Goal: Task Accomplishment & Management: Use online tool/utility

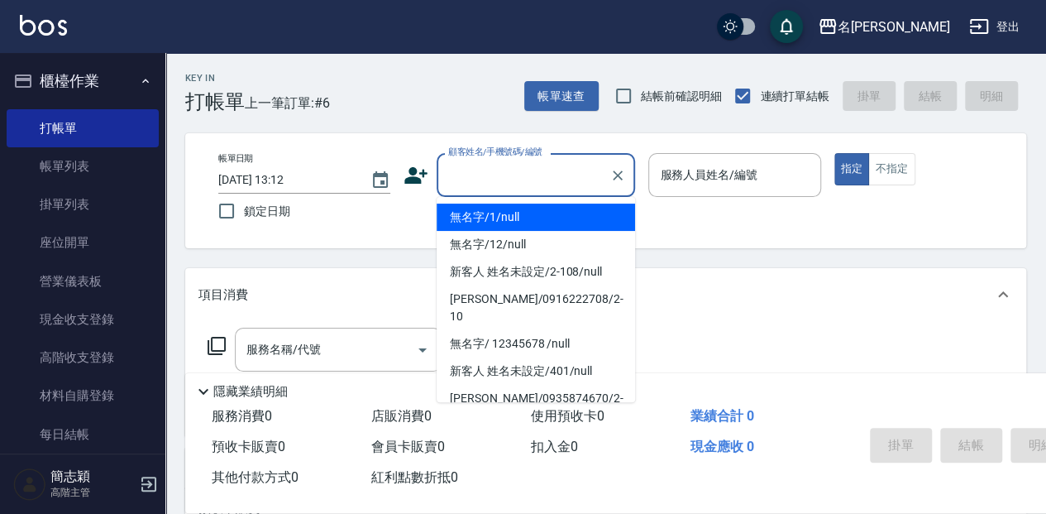
click at [461, 174] on input "顧客姓名/手機號碼/編號" at bounding box center [523, 174] width 159 height 29
click at [476, 220] on li "無名字/1/null" at bounding box center [536, 216] width 199 height 27
type input "無名字/1/null"
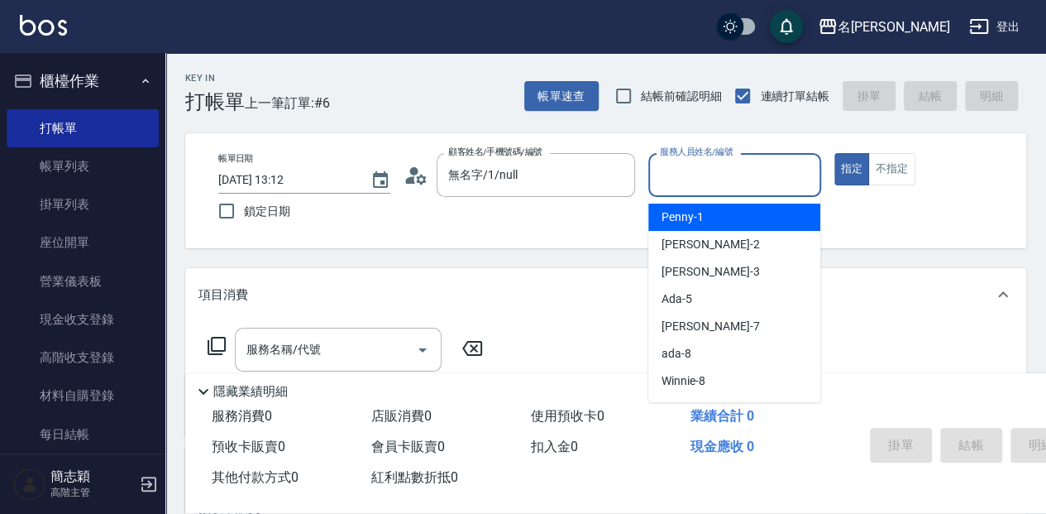
drag, startPoint x: 678, startPoint y: 185, endPoint x: 683, endPoint y: 246, distance: 61.4
click at [678, 187] on input "服務人員姓名/編號" at bounding box center [734, 174] width 157 height 29
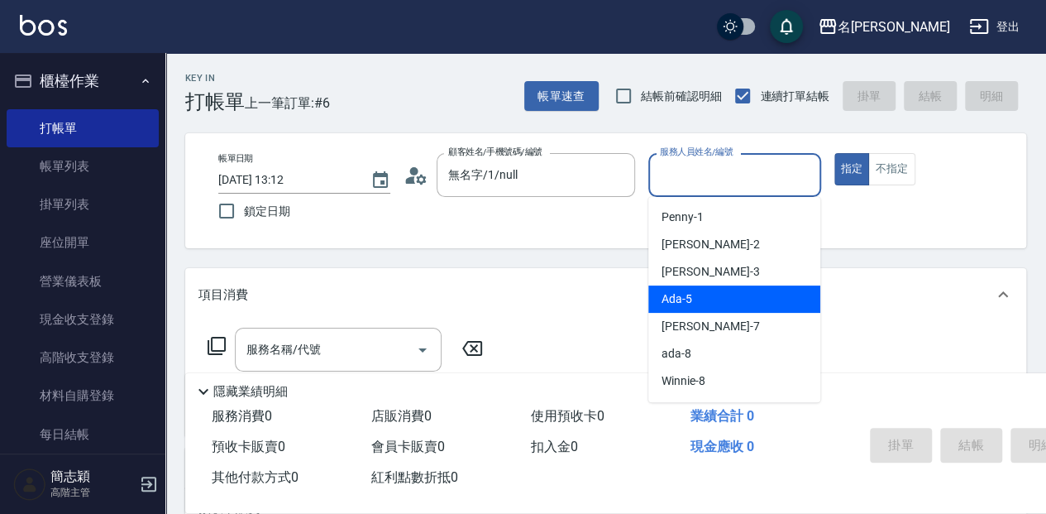
click at [700, 310] on div "Ada -5" at bounding box center [734, 298] width 172 height 27
type input "Ada-5"
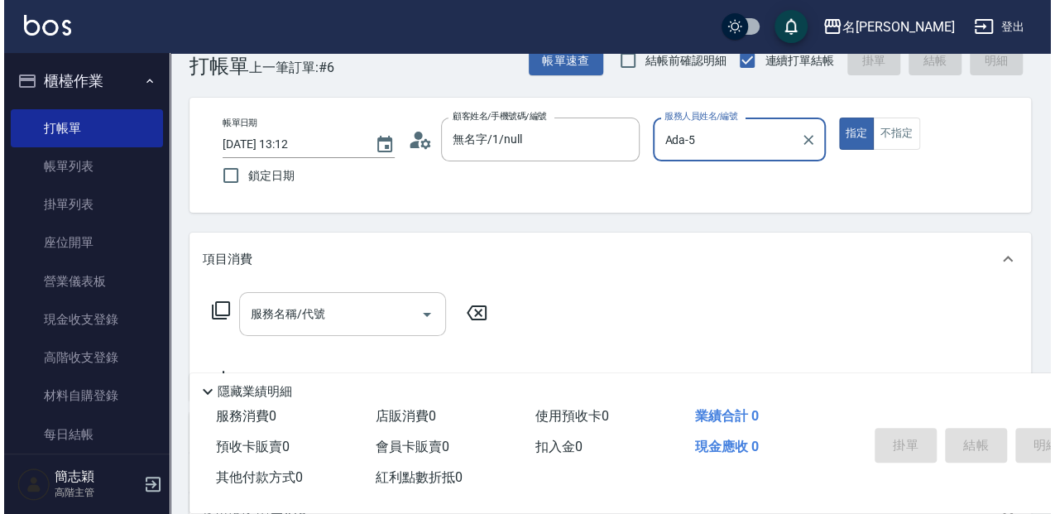
scroll to position [55, 0]
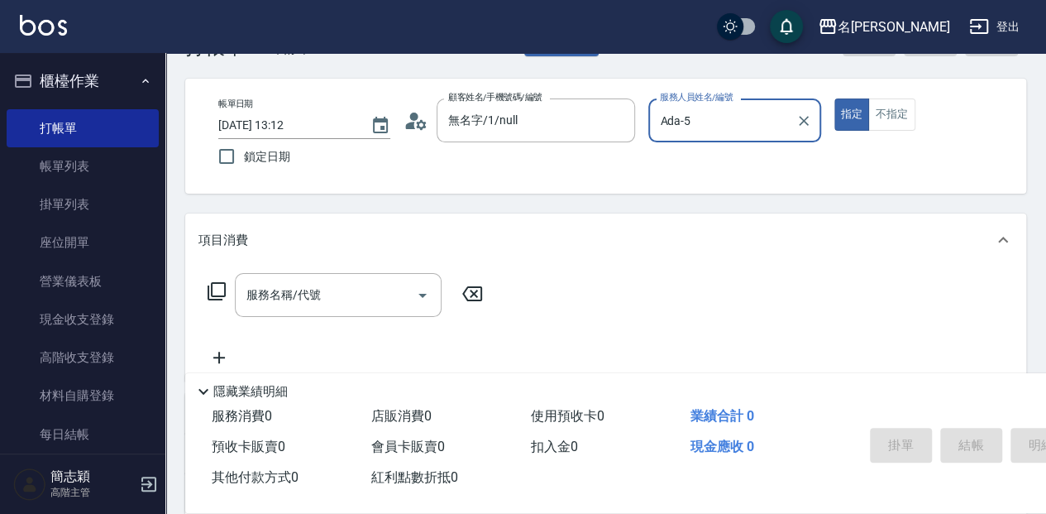
click at [256, 289] on div "服務名稱/代號 服務名稱/代號" at bounding box center [338, 295] width 207 height 44
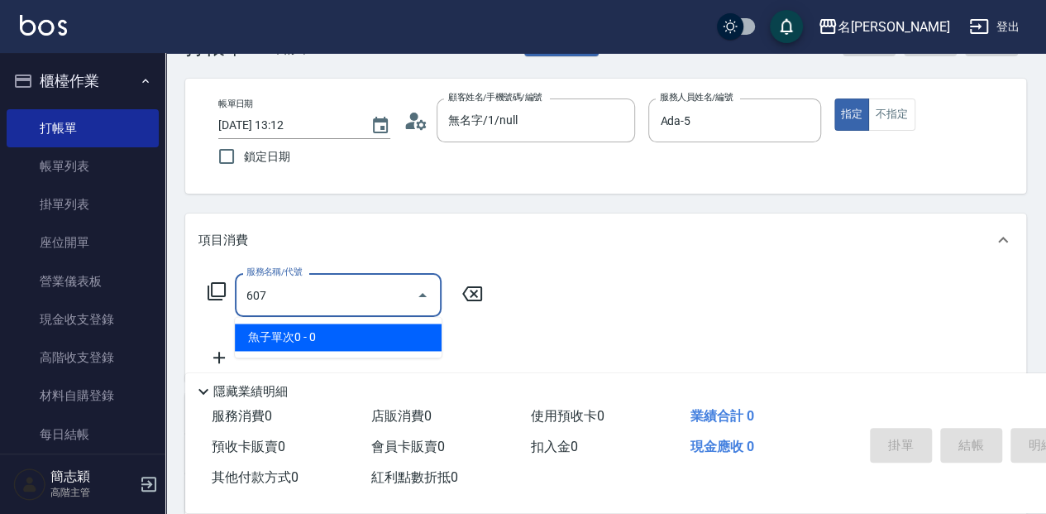
click at [254, 333] on span "魚子單次0 - 0" at bounding box center [338, 336] width 207 height 27
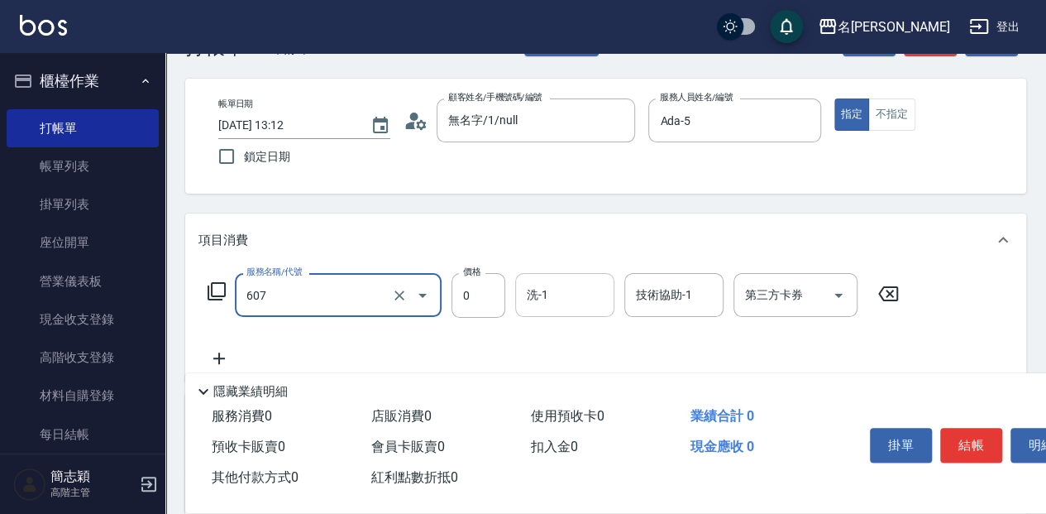
click at [529, 296] on div "洗-1 洗-1" at bounding box center [564, 295] width 99 height 44
type input "魚子單次0(607)"
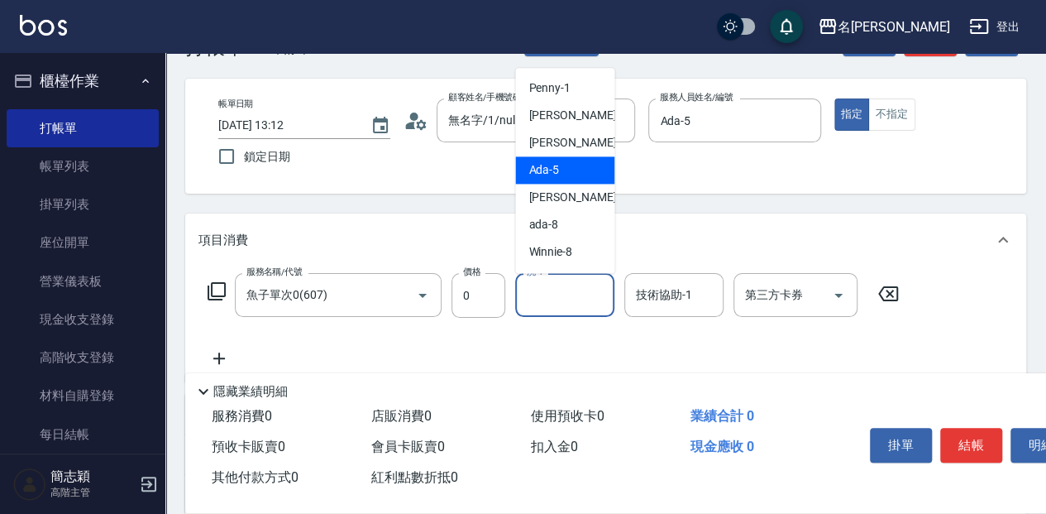
click at [567, 169] on div "Ada -5" at bounding box center [564, 169] width 99 height 27
type input "Ada-5"
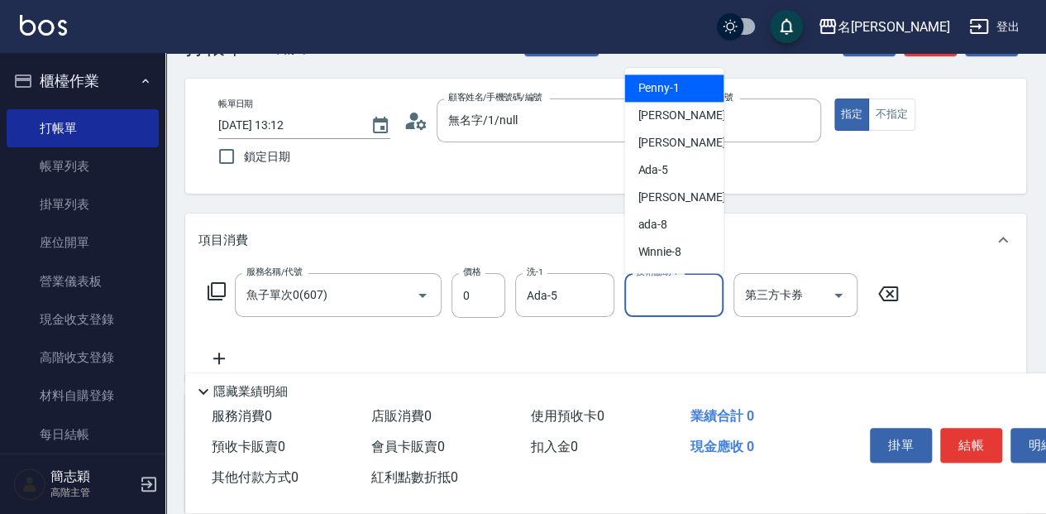
click at [642, 289] on div "技術協助-1 技術協助-1" at bounding box center [673, 295] width 99 height 44
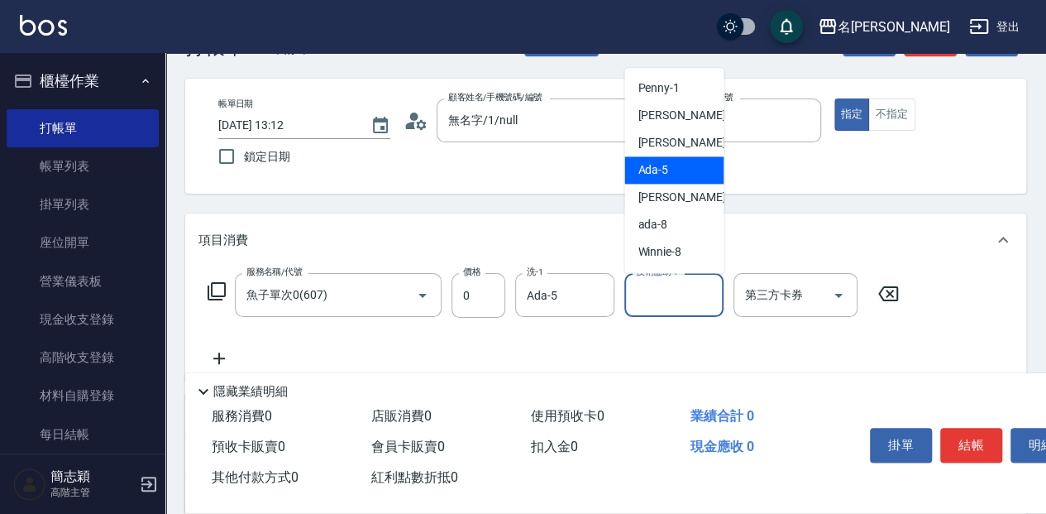
click at [685, 170] on div "Ada -5" at bounding box center [673, 169] width 99 height 27
type input "Ada-5"
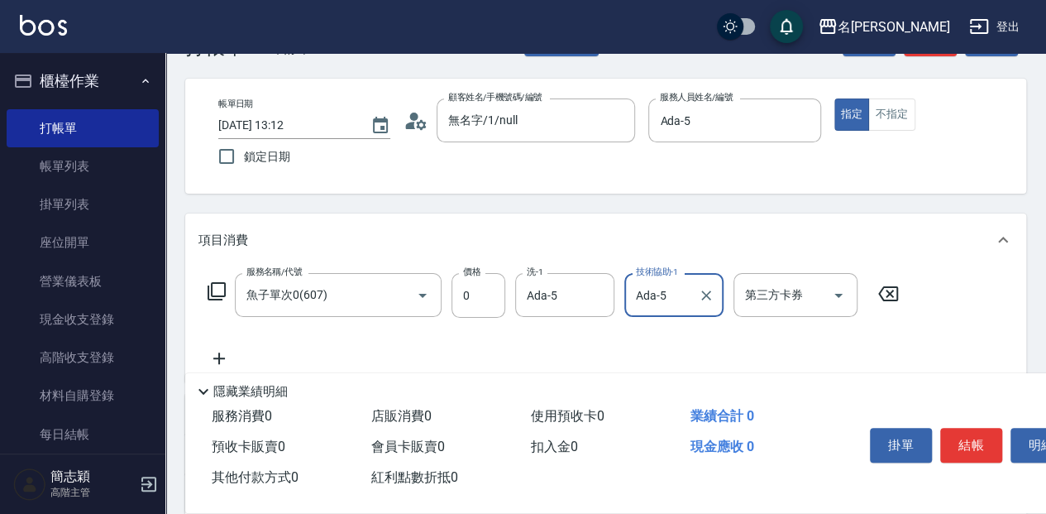
click at [217, 362] on icon at bounding box center [219, 358] width 41 height 20
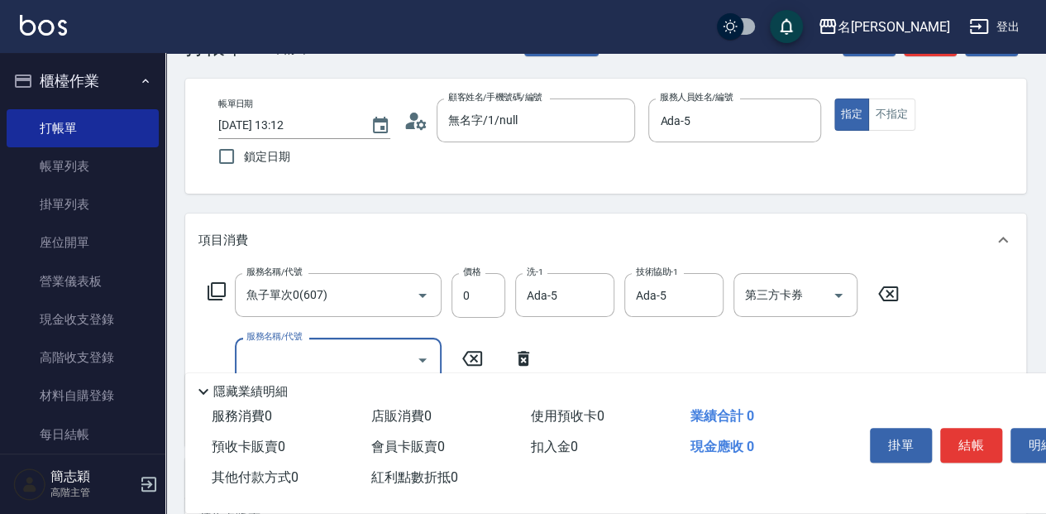
click at [260, 342] on div "服務名稱/代號" at bounding box center [338, 359] width 207 height 44
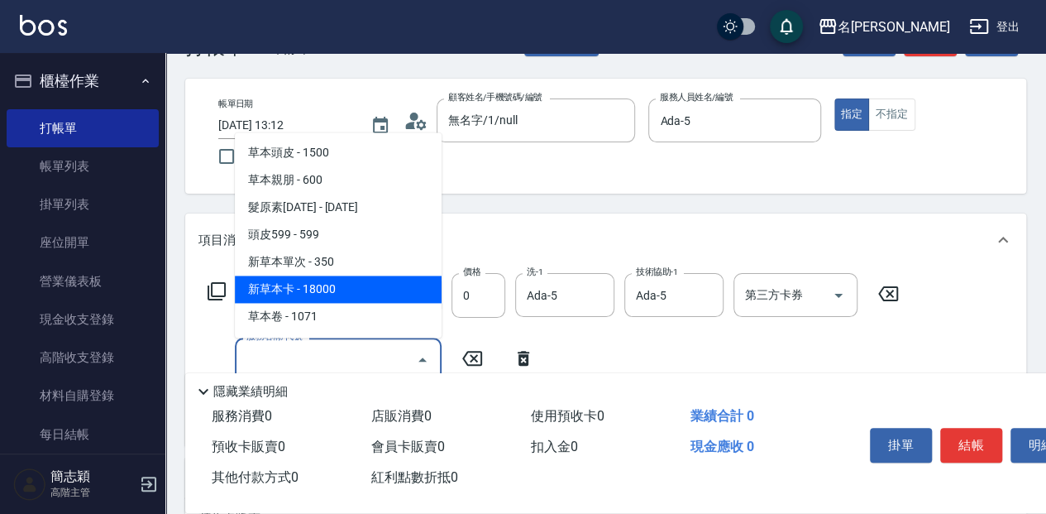
click at [217, 291] on icon at bounding box center [217, 291] width 20 height 20
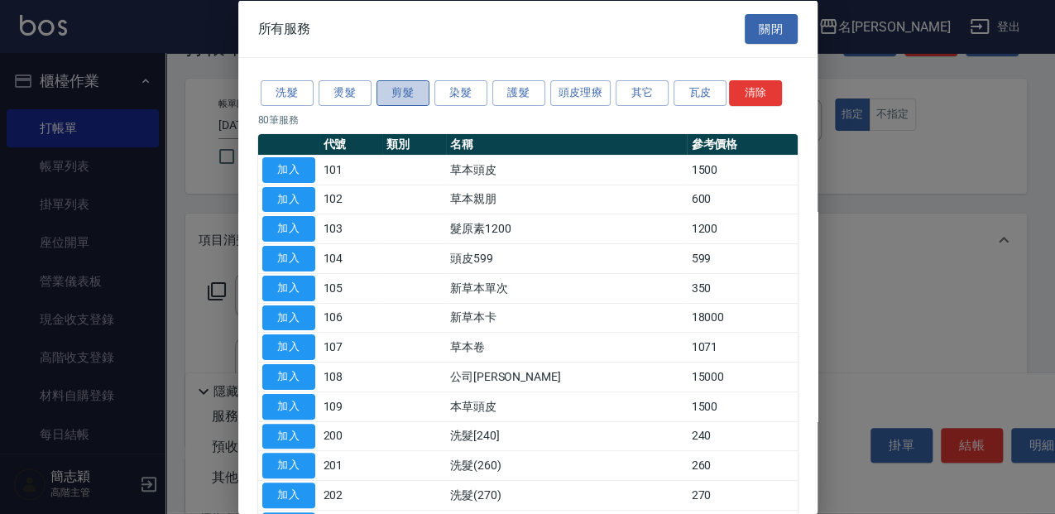
click at [404, 90] on button "剪髮" at bounding box center [402, 93] width 53 height 26
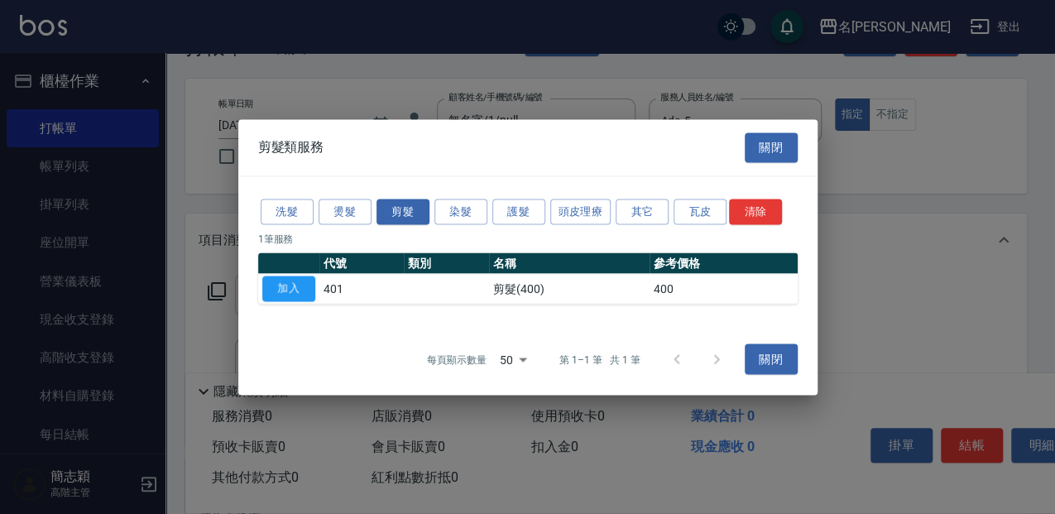
click at [303, 280] on button "加入" at bounding box center [288, 288] width 53 height 26
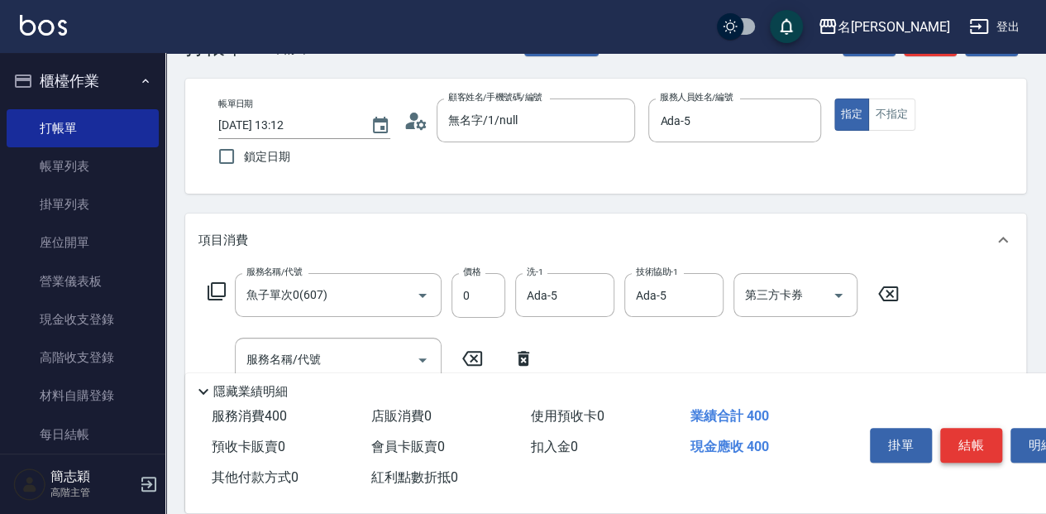
click at [981, 438] on button "結帳" at bounding box center [971, 445] width 62 height 35
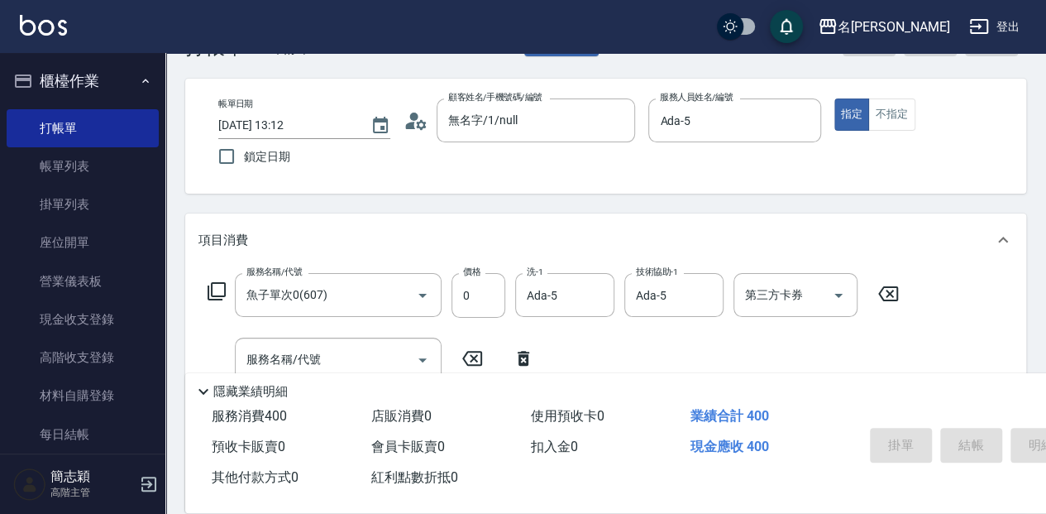
type input "[DATE] 16:21"
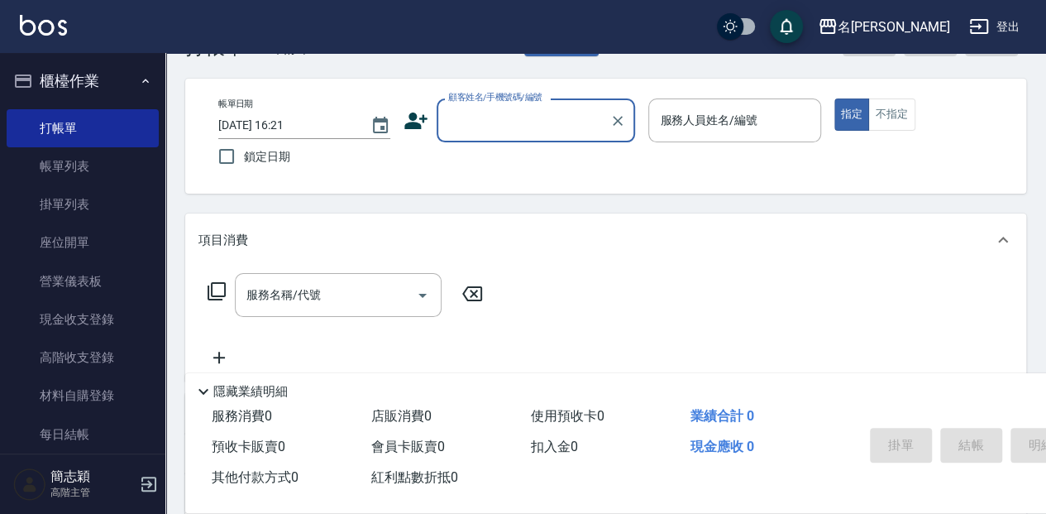
click at [466, 106] on input "顧客姓名/手機號碼/編號" at bounding box center [523, 120] width 159 height 29
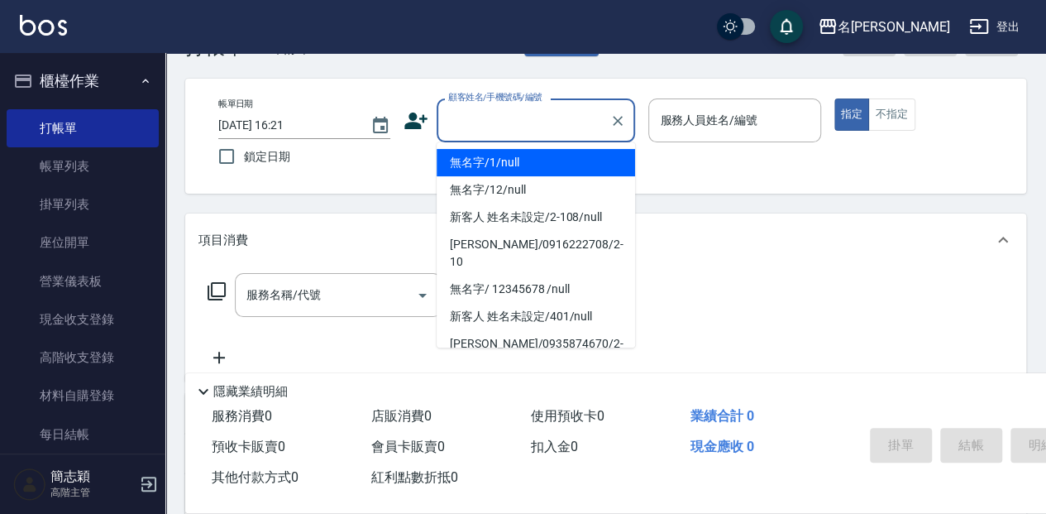
click at [486, 174] on li "無名字/1/null" at bounding box center [536, 162] width 199 height 27
type input "無名字/1/null"
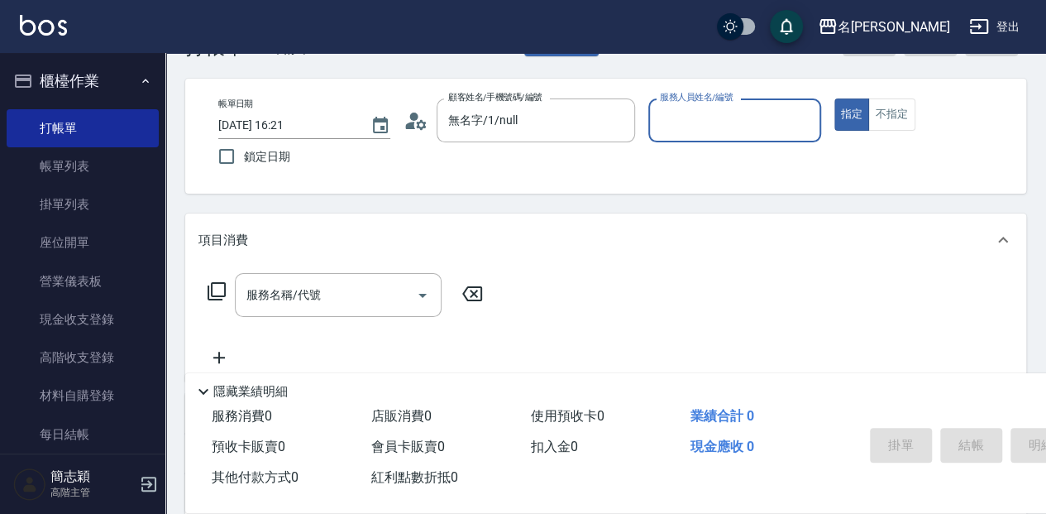
click at [653, 132] on div "服務人員姓名/編號" at bounding box center [734, 120] width 172 height 44
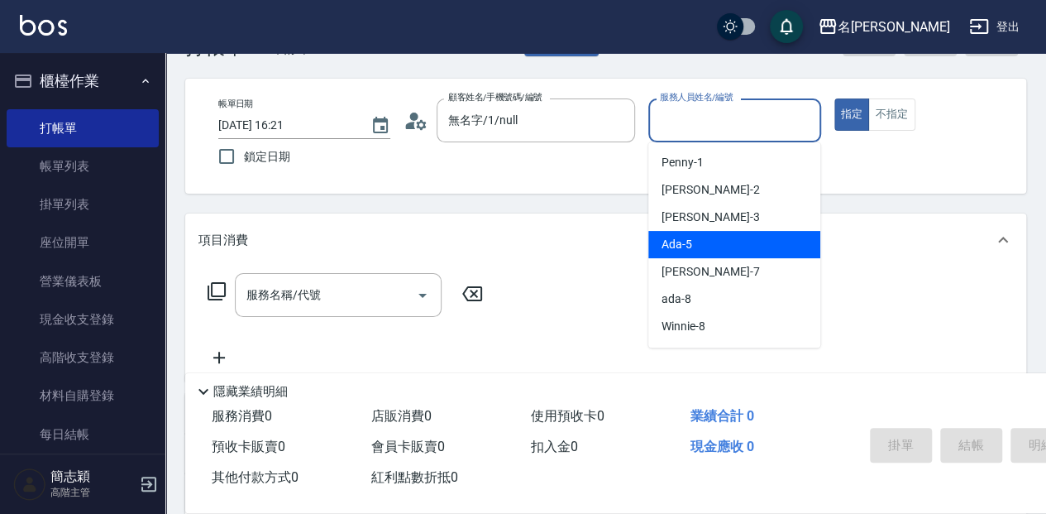
click at [690, 246] on span "Ada -5" at bounding box center [677, 244] width 31 height 17
type input "Ada-5"
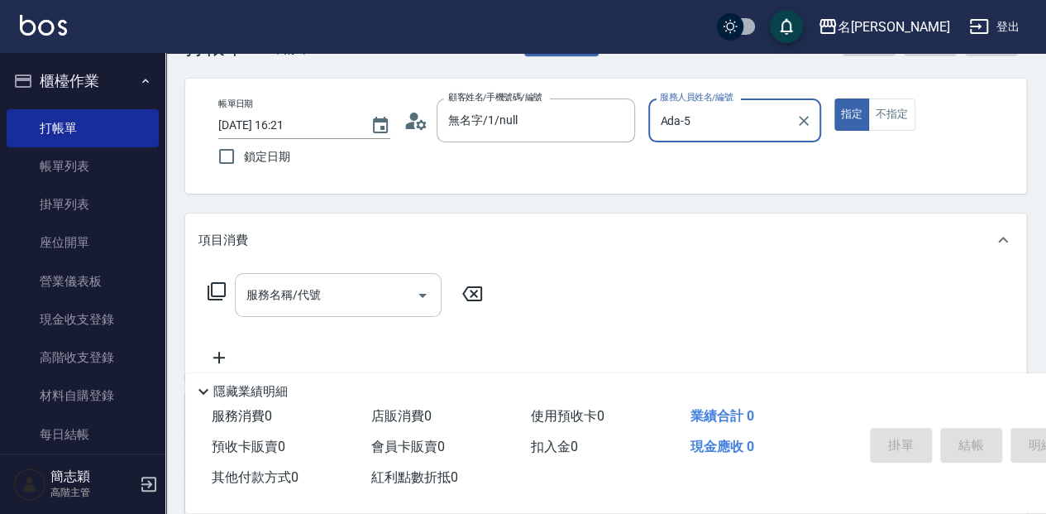
click at [304, 290] on div "服務名稱/代號 服務名稱/代號" at bounding box center [338, 295] width 207 height 44
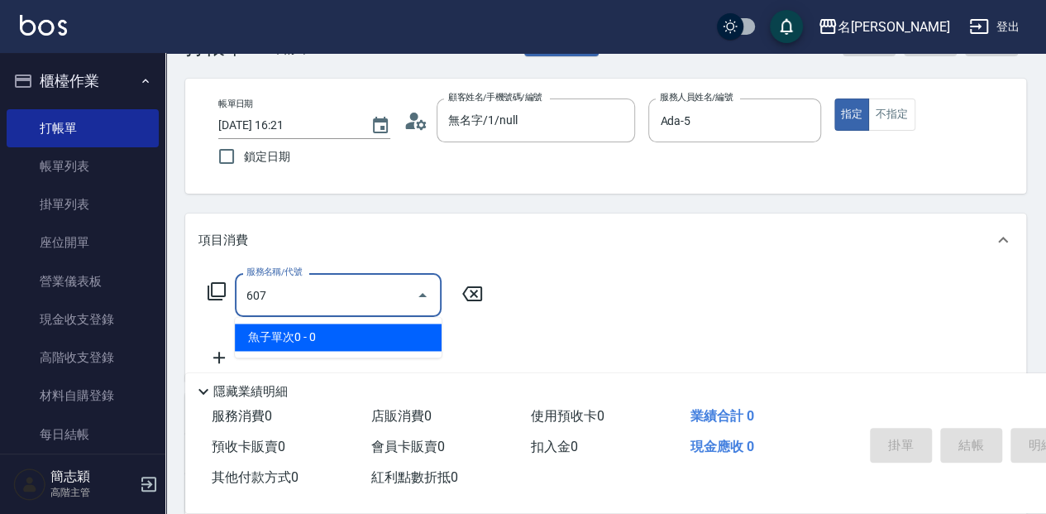
click at [342, 335] on span "魚子單次0 - 0" at bounding box center [338, 336] width 207 height 27
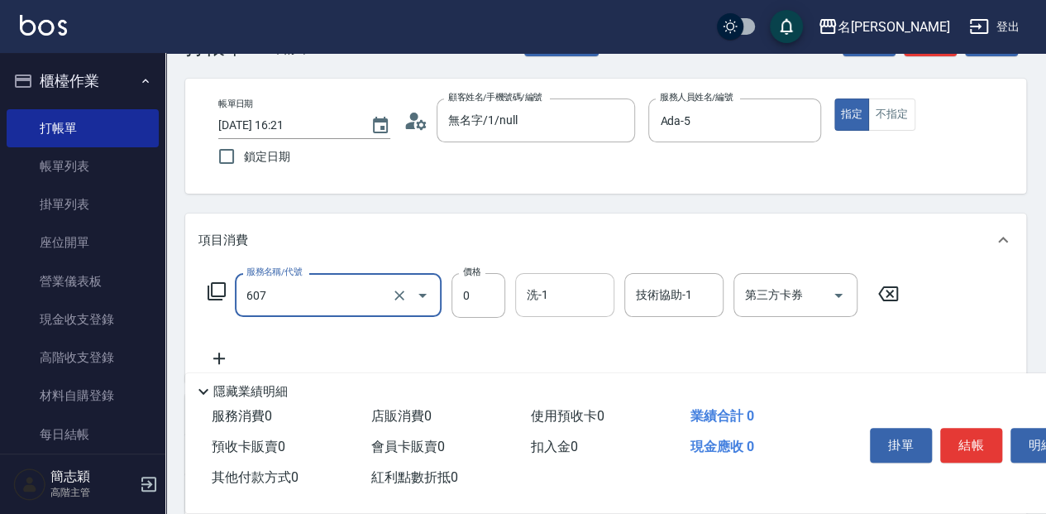
type input "魚子單次0(607)"
click at [544, 298] on div "洗-1 洗-1" at bounding box center [564, 295] width 99 height 44
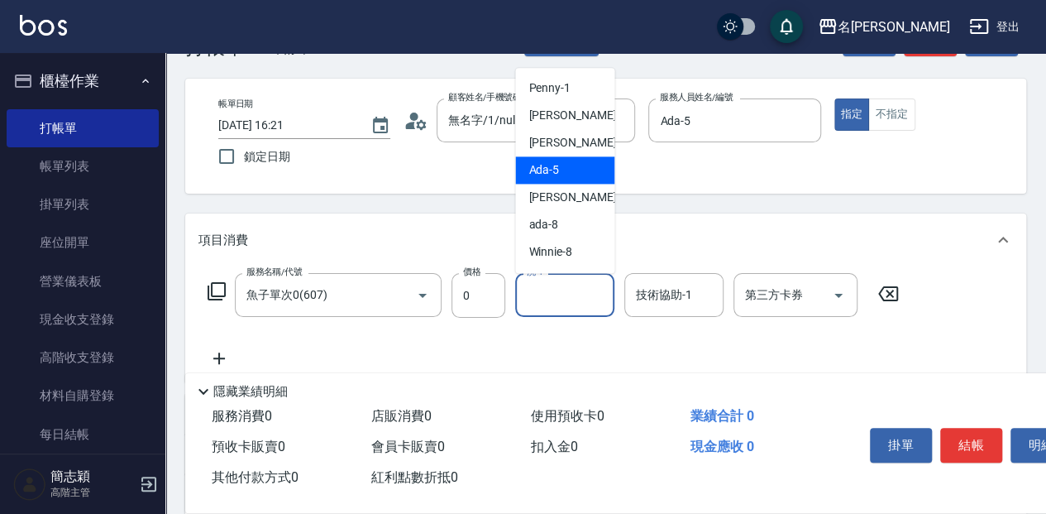
click at [566, 172] on div "Ada -5" at bounding box center [564, 169] width 99 height 27
type input "Ada-5"
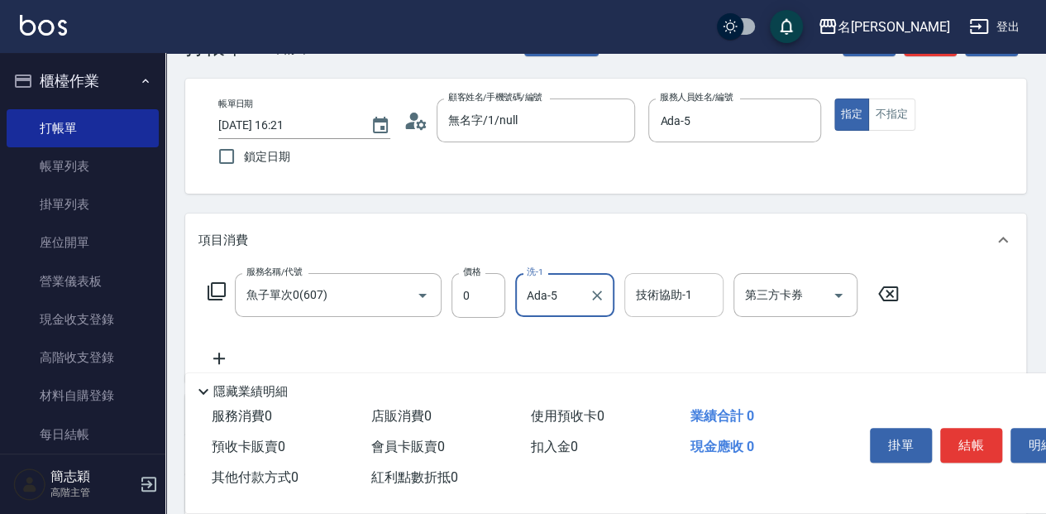
click at [655, 296] on div "技術協助-1 技術協助-1" at bounding box center [673, 295] width 99 height 44
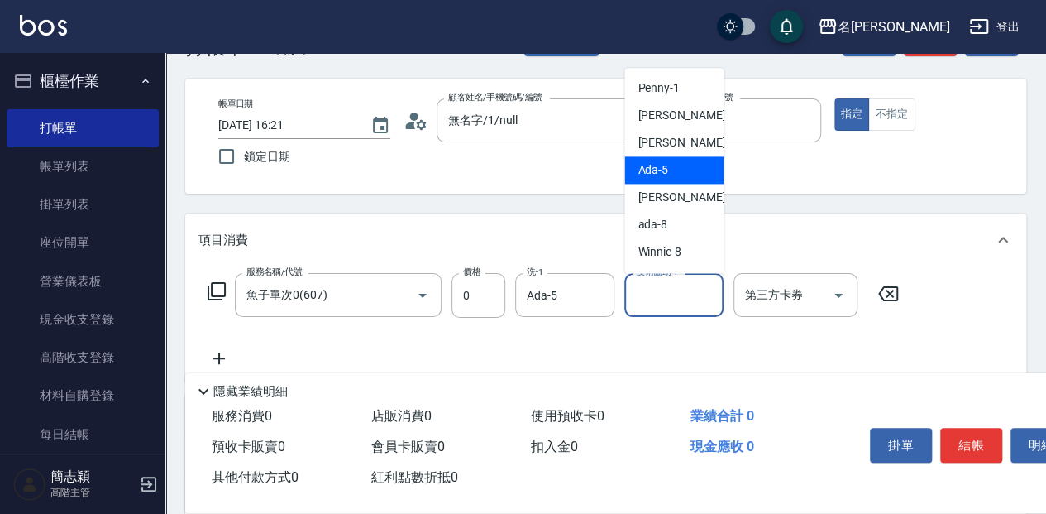
click at [671, 170] on div "Ada -5" at bounding box center [673, 169] width 99 height 27
type input "Ada-5"
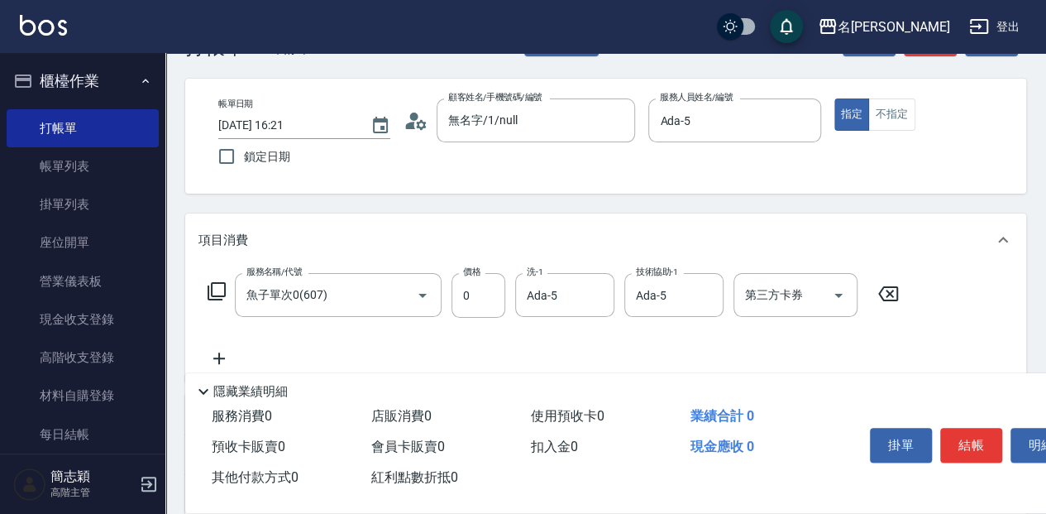
click at [217, 358] on icon at bounding box center [219, 358] width 12 height 12
click at [215, 287] on icon at bounding box center [217, 291] width 20 height 20
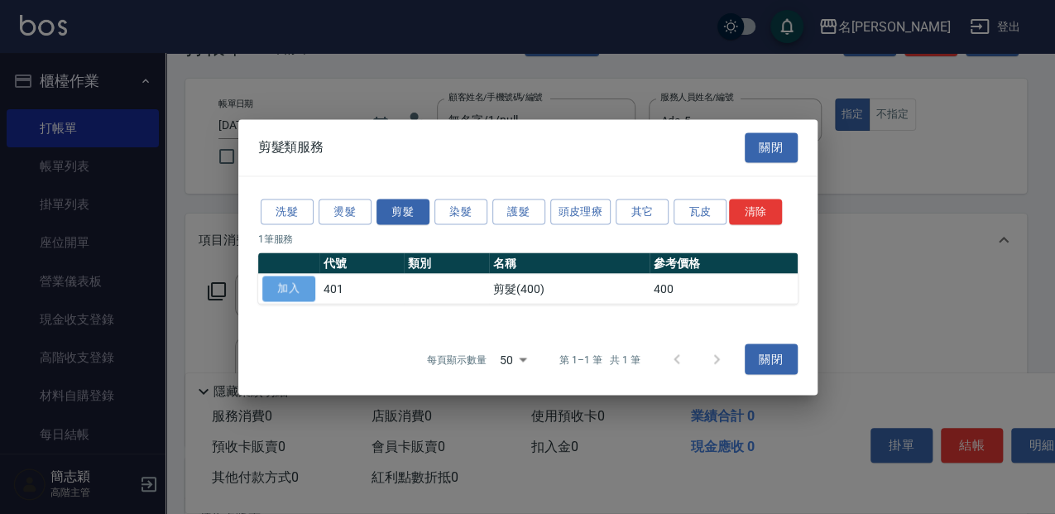
click at [298, 298] on button "加入" at bounding box center [288, 288] width 53 height 26
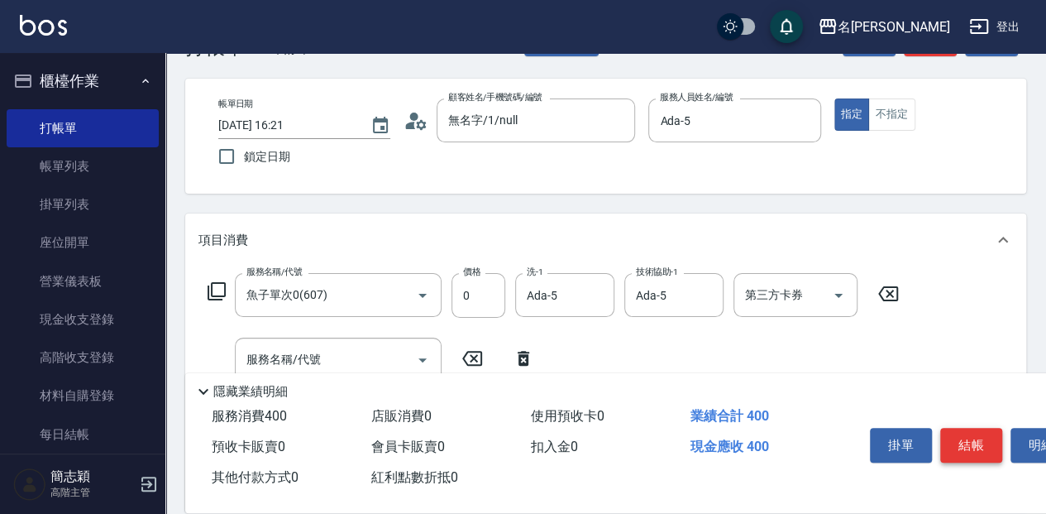
click at [969, 444] on button "結帳" at bounding box center [971, 445] width 62 height 35
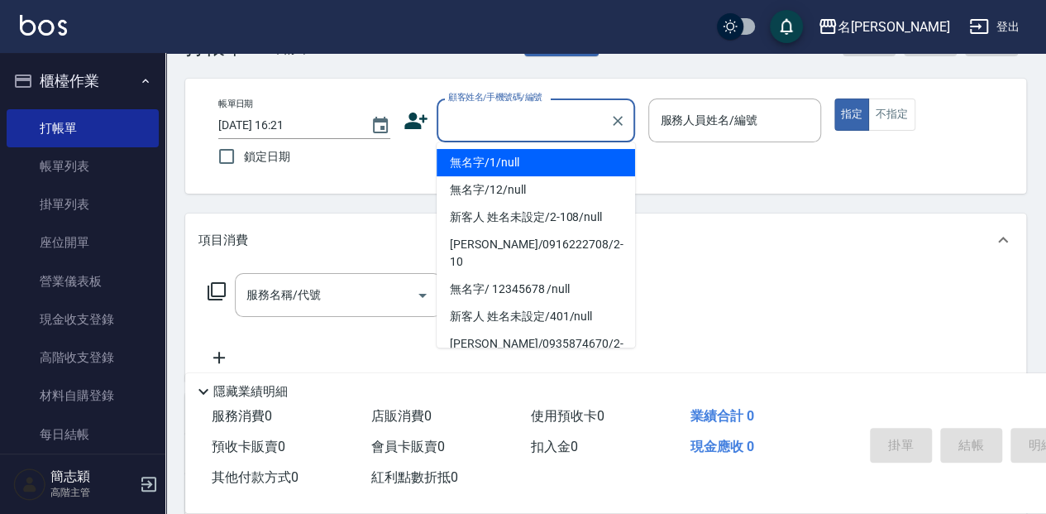
click at [481, 127] on input "顧客姓名/手機號碼/編號" at bounding box center [523, 120] width 159 height 29
click at [507, 168] on li "無名字/1/null" at bounding box center [536, 162] width 199 height 27
type input "無名字/1/null"
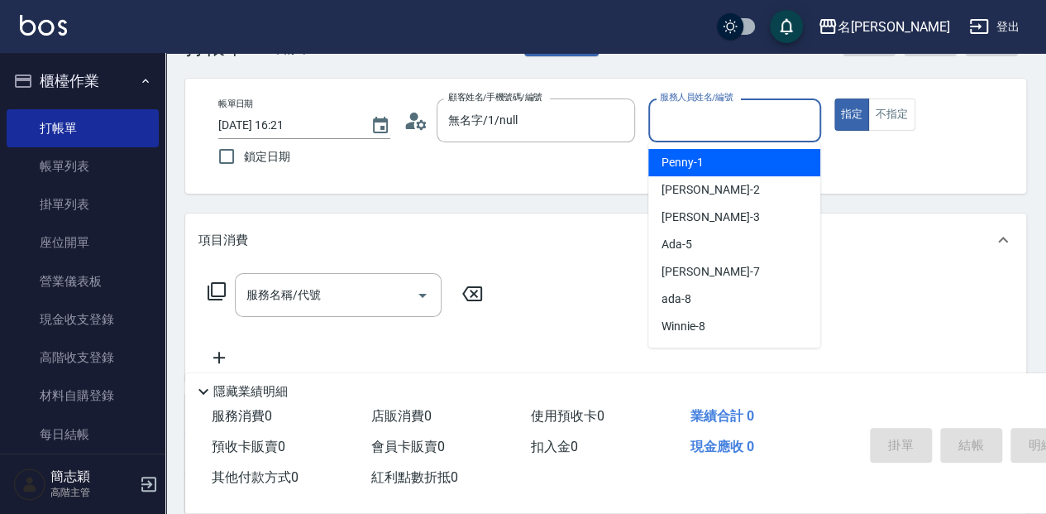
click at [676, 130] on input "服務人員姓名/編號" at bounding box center [734, 120] width 157 height 29
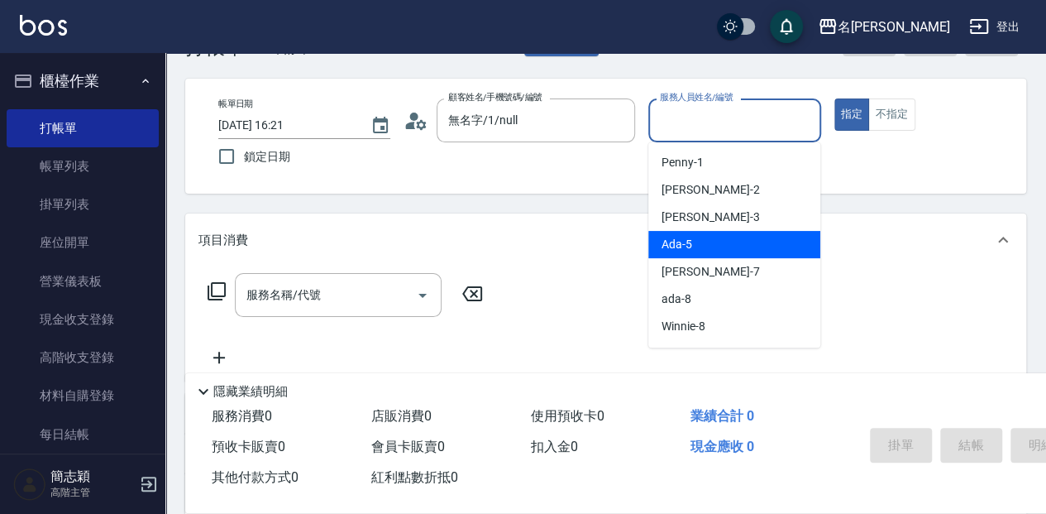
click at [692, 250] on div "Ada -5" at bounding box center [734, 244] width 172 height 27
type input "Ada-5"
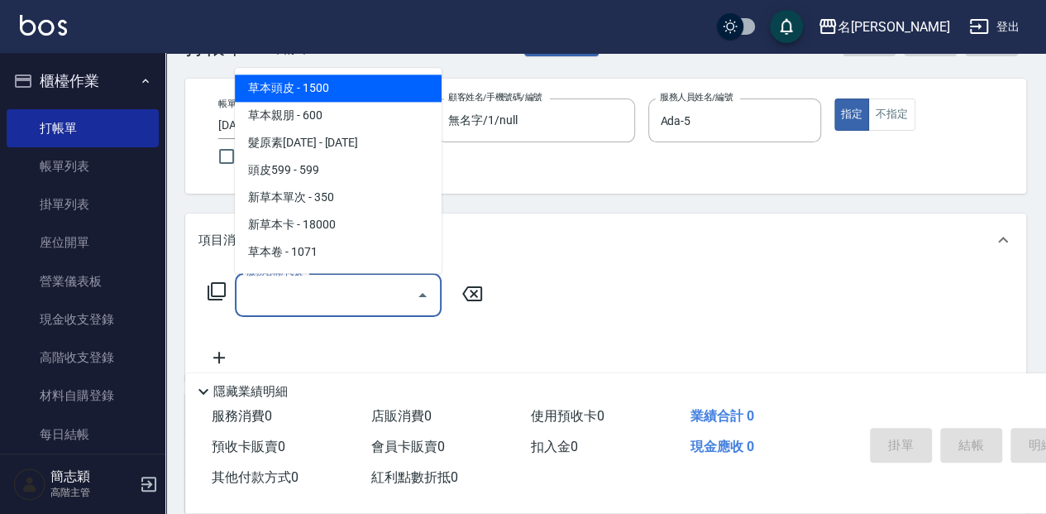
click at [284, 295] on input "服務名稱/代號" at bounding box center [325, 294] width 167 height 29
click at [213, 281] on icon at bounding box center [217, 291] width 20 height 20
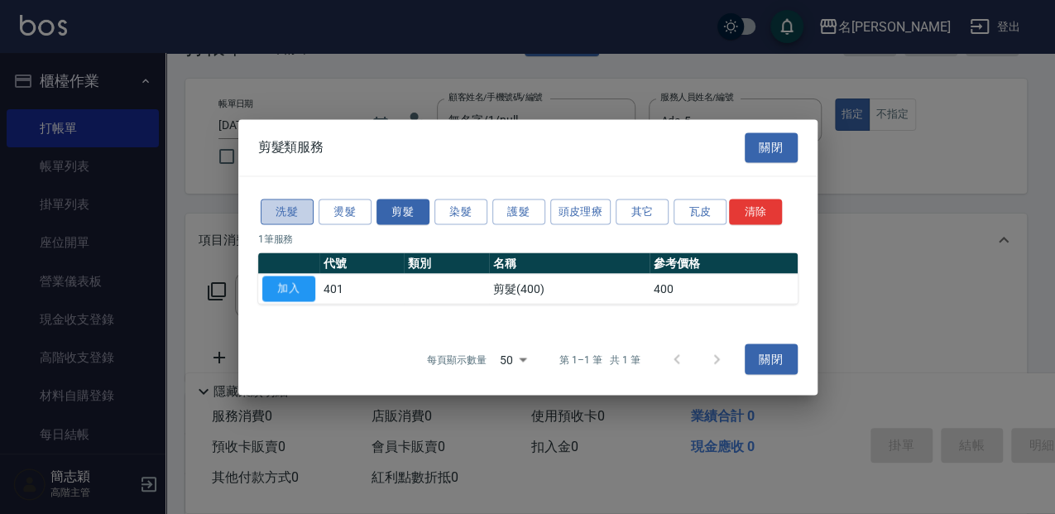
click at [296, 210] on button "洗髮" at bounding box center [287, 212] width 53 height 26
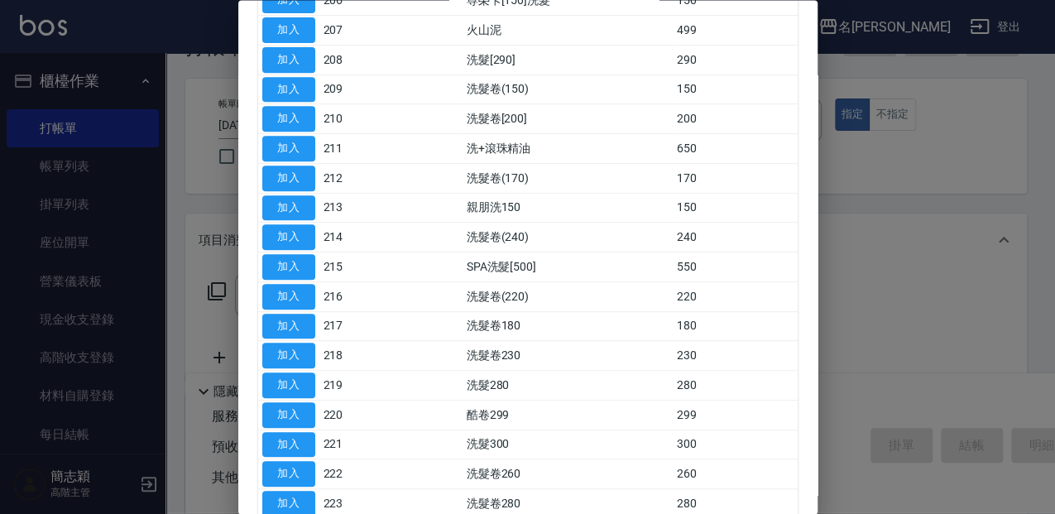
scroll to position [385, 0]
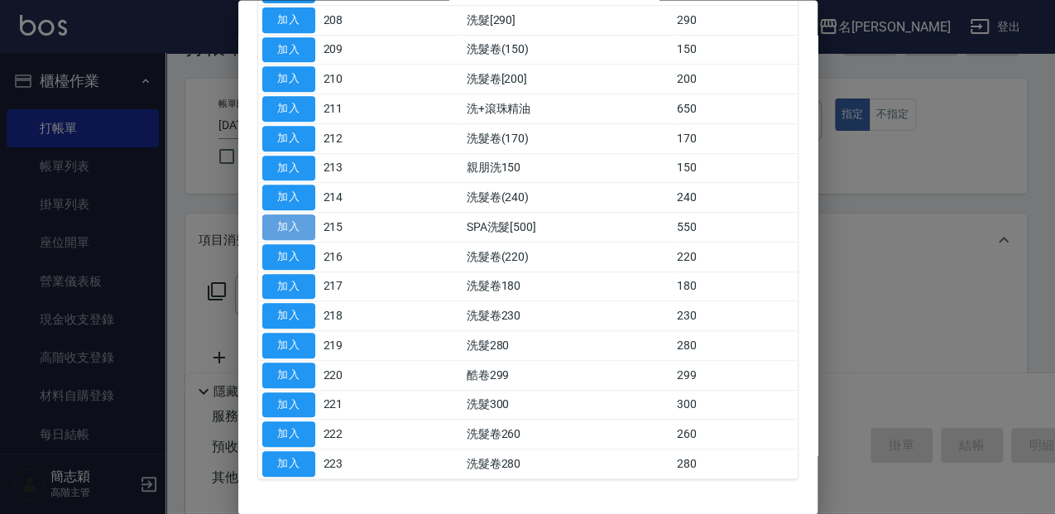
click at [298, 227] on button "加入" at bounding box center [288, 228] width 53 height 26
type input "SPA洗髮[500](215)"
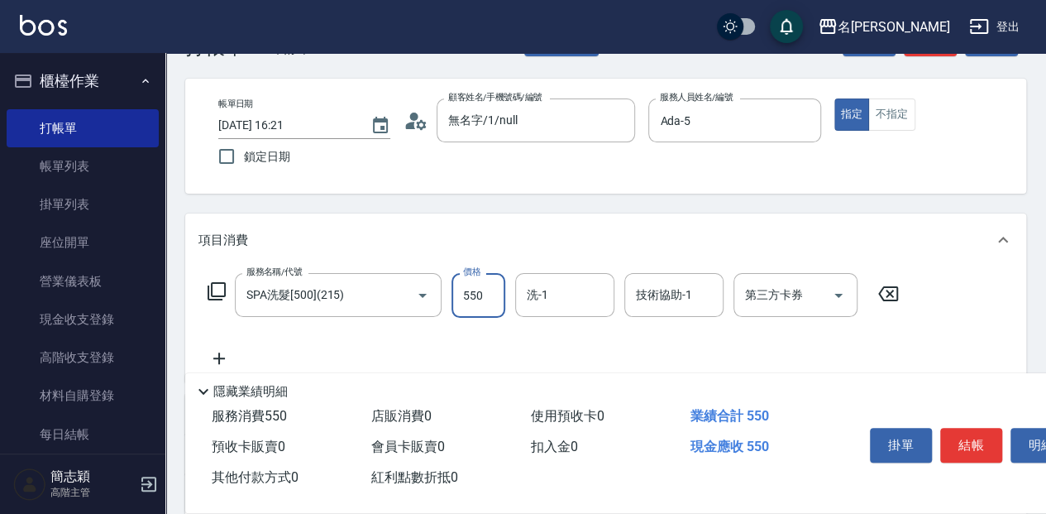
click at [493, 306] on input "550" at bounding box center [479, 295] width 54 height 45
type input "650"
click at [567, 298] on input "洗-1" at bounding box center [565, 294] width 84 height 29
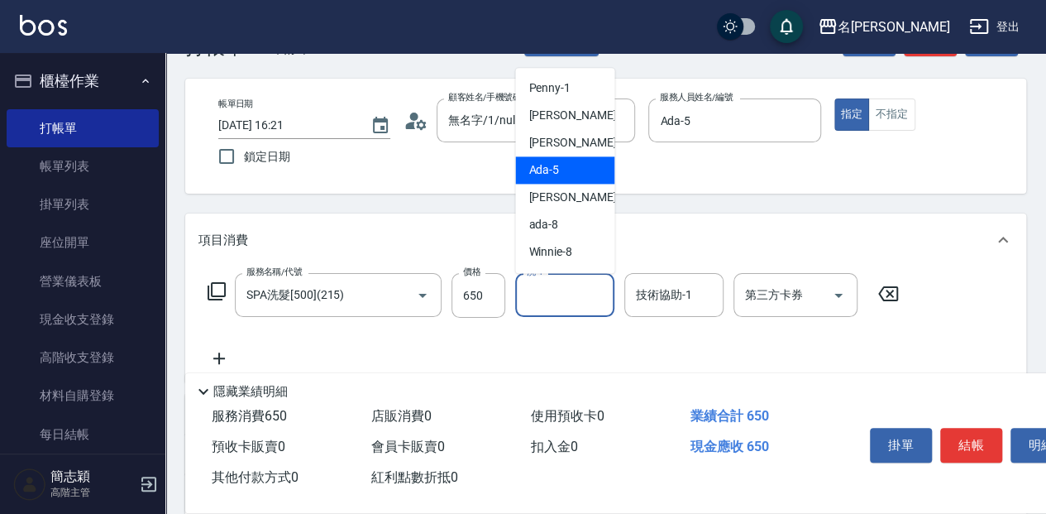
click at [587, 167] on div "Ada -5" at bounding box center [564, 169] width 99 height 27
type input "Ada-5"
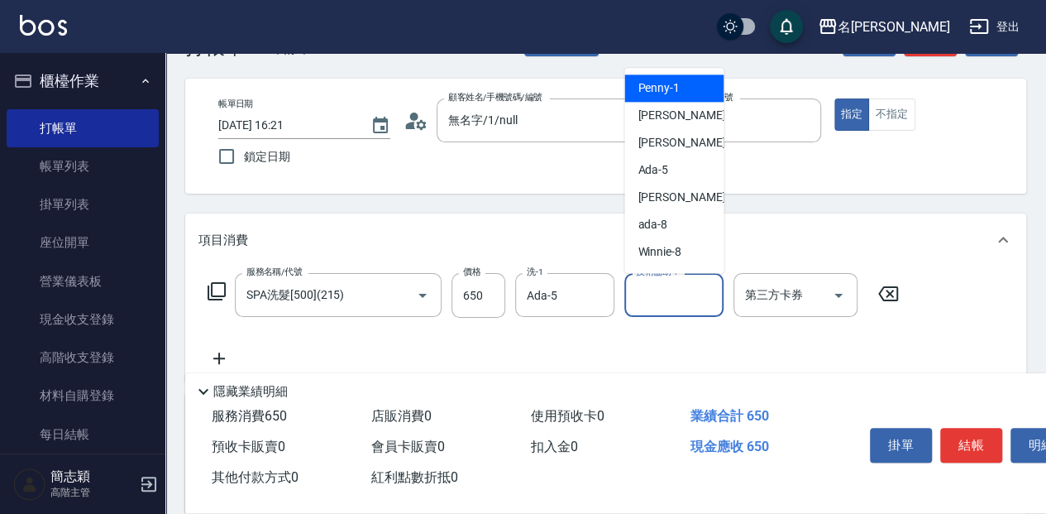
click at [645, 285] on div "技術協助-1 技術協助-1" at bounding box center [673, 295] width 99 height 44
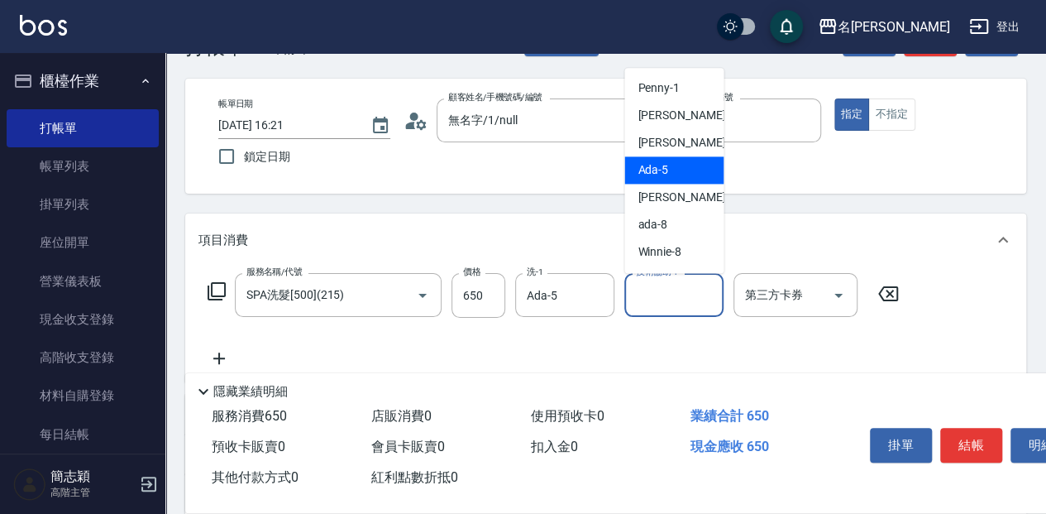
click at [655, 167] on span "Ada -5" at bounding box center [653, 169] width 31 height 17
type input "Ada-5"
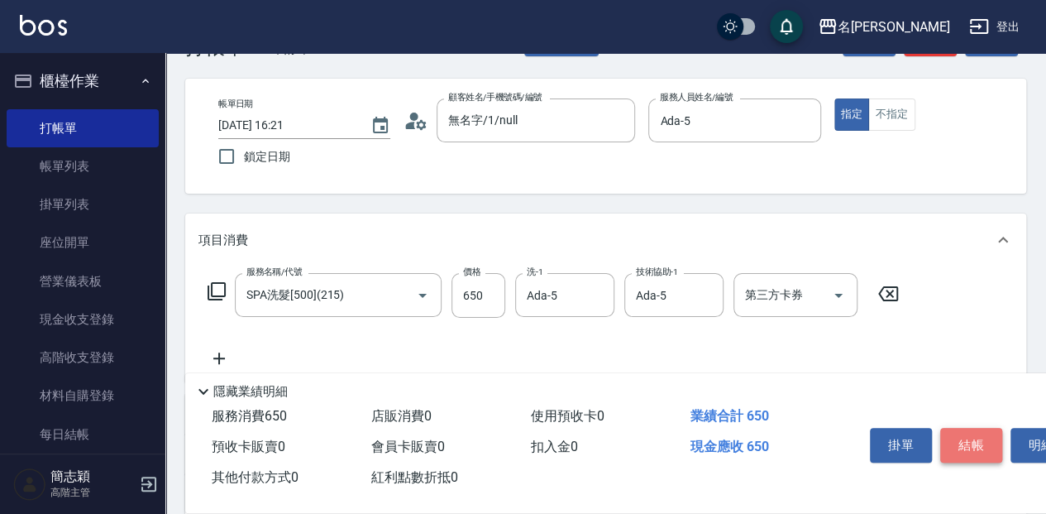
click at [986, 440] on button "結帳" at bounding box center [971, 445] width 62 height 35
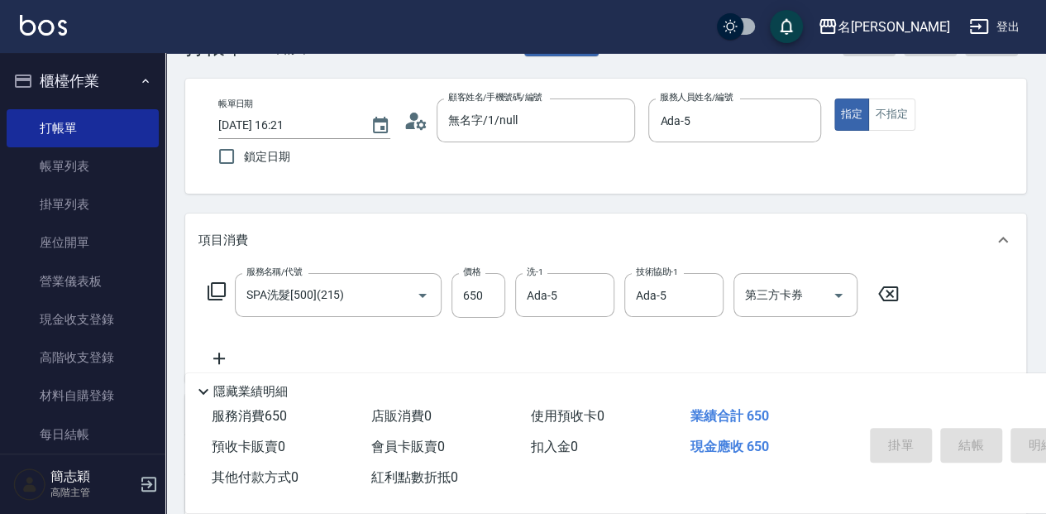
type input "[DATE] 16:22"
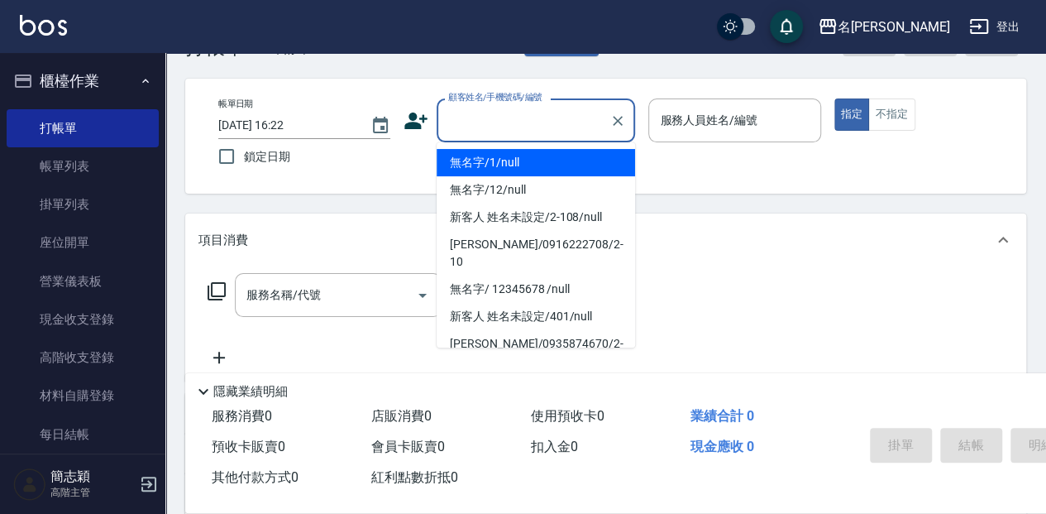
click at [490, 122] on input "顧客姓名/手機號碼/編號" at bounding box center [523, 120] width 159 height 29
click at [519, 166] on li "無名字/1/null" at bounding box center [536, 162] width 199 height 27
type input "無名字/1/null"
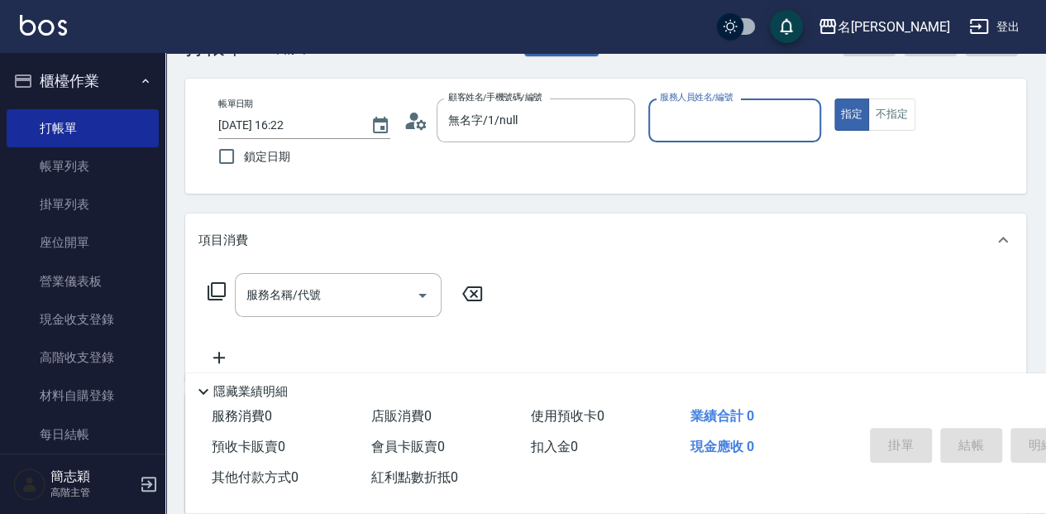
drag, startPoint x: 678, startPoint y: 129, endPoint x: 675, endPoint y: 139, distance: 10.5
click at [677, 129] on input "服務人員姓名/編號" at bounding box center [734, 120] width 157 height 29
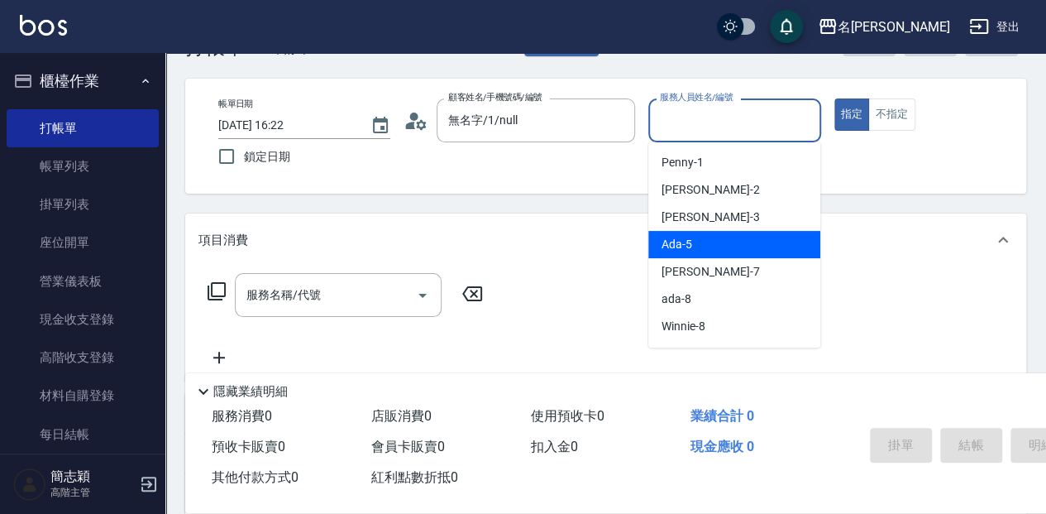
click at [705, 246] on div "Ada -5" at bounding box center [734, 244] width 172 height 27
type input "Ada-5"
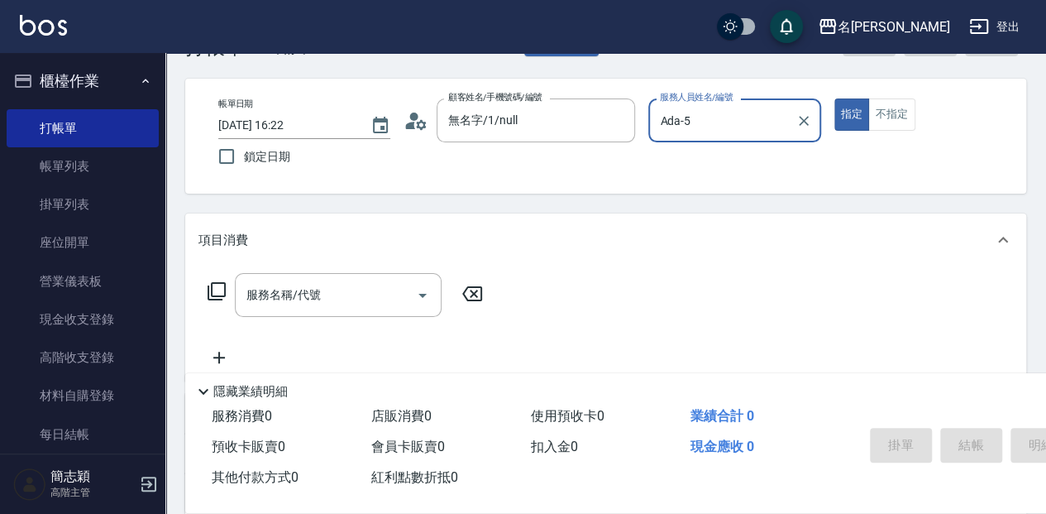
click at [219, 291] on icon at bounding box center [217, 291] width 20 height 20
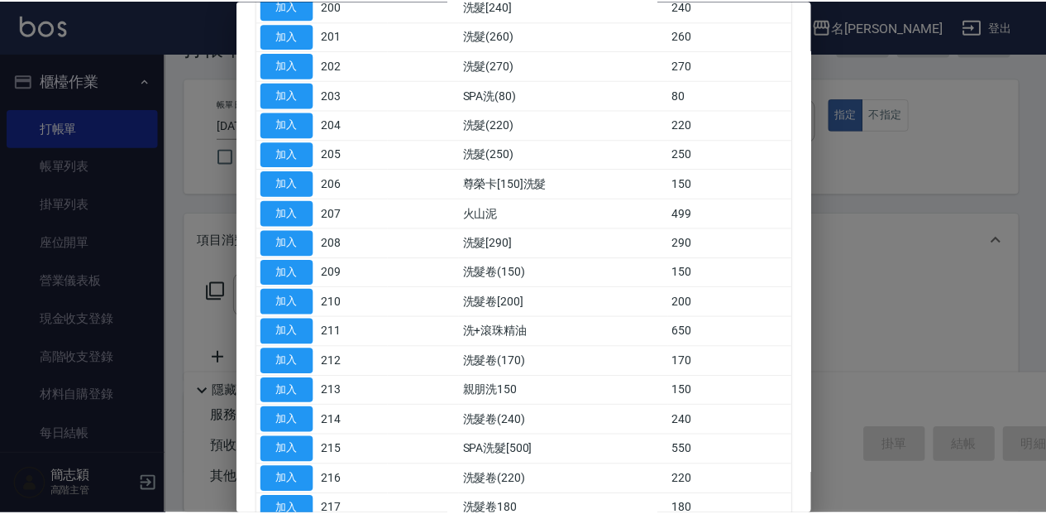
scroll to position [275, 0]
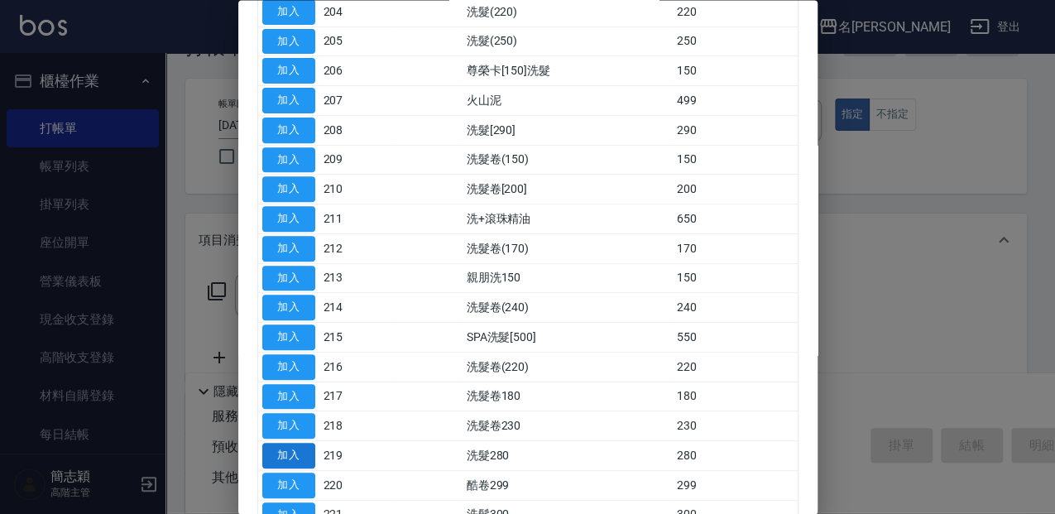
click at [275, 457] on button "加入" at bounding box center [288, 456] width 53 height 26
type input "洗髮280(219)"
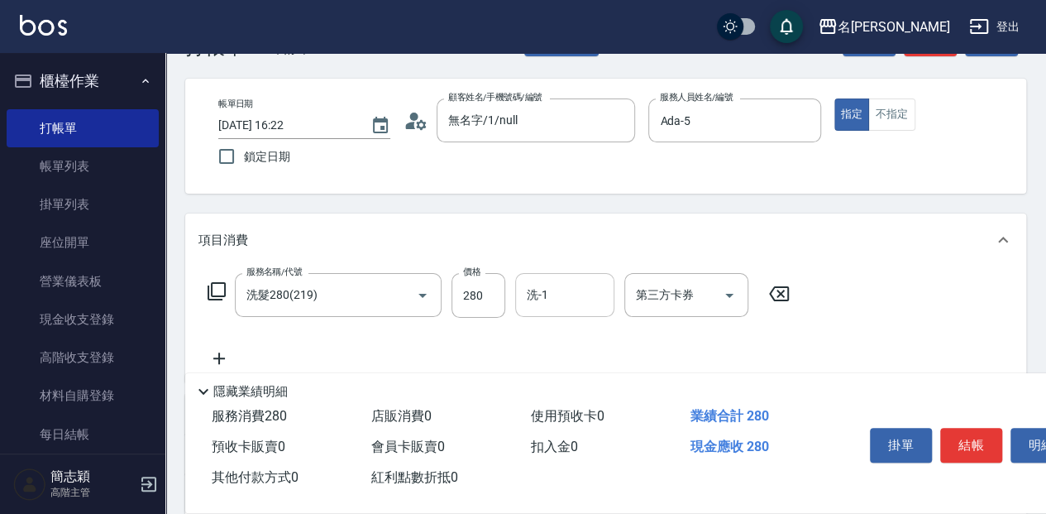
click at [546, 288] on div "洗-1 洗-1" at bounding box center [564, 295] width 99 height 44
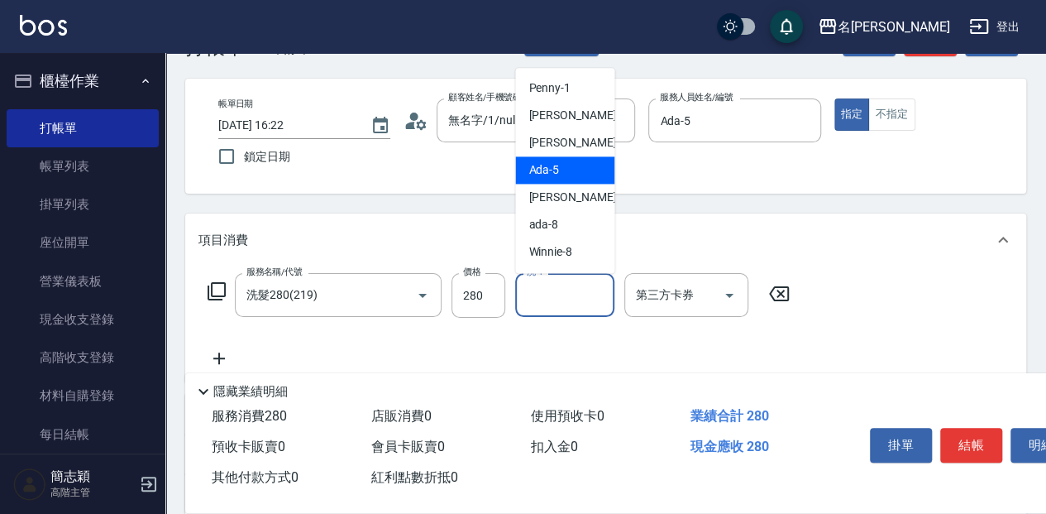
click at [571, 179] on div "Ada -5" at bounding box center [564, 169] width 99 height 27
type input "Ada-5"
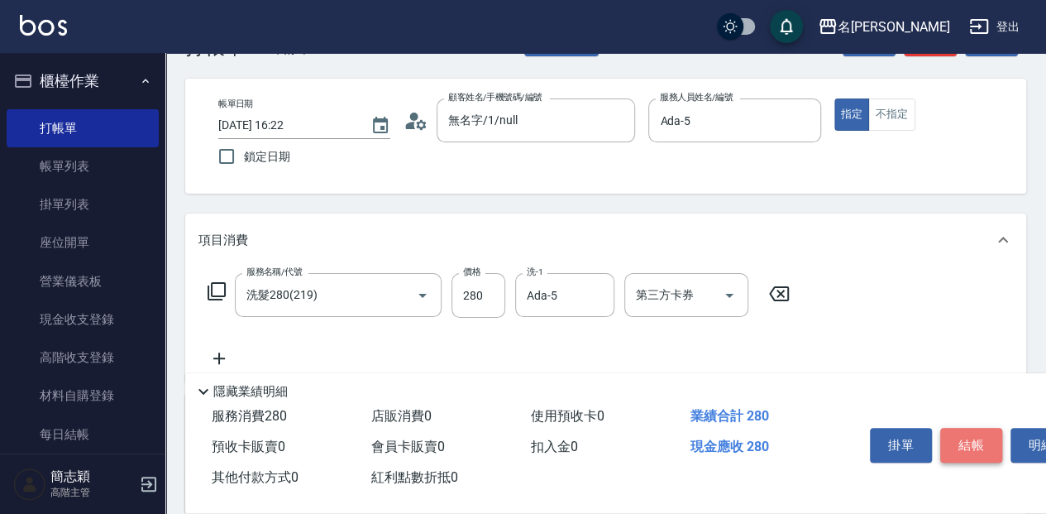
click at [968, 435] on button "結帳" at bounding box center [971, 445] width 62 height 35
